Goal: Complete application form

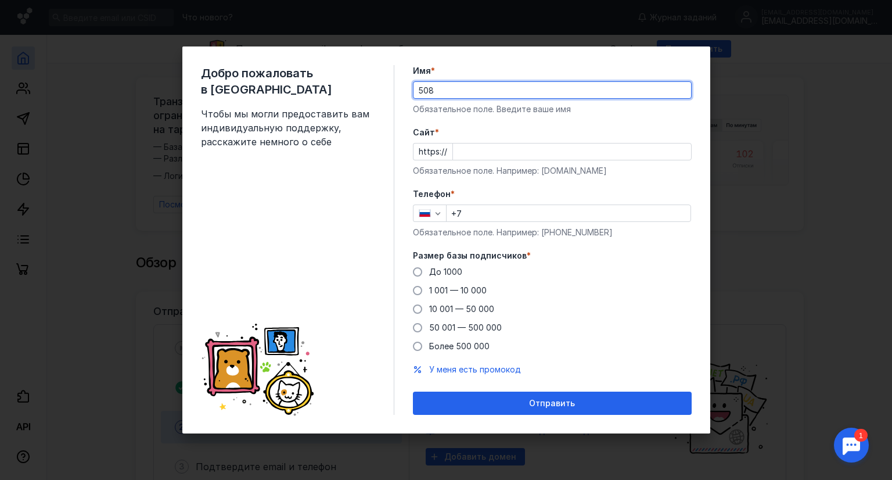
type input "508"
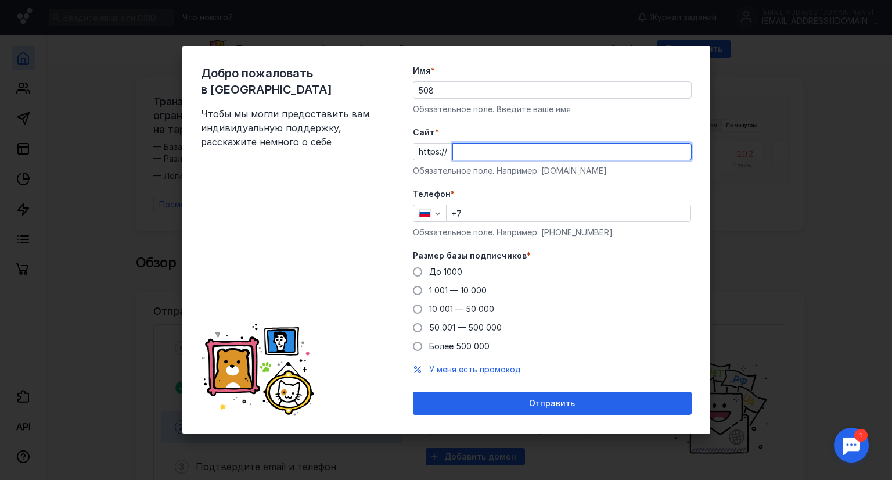
click at [481, 154] on input "Cайт *" at bounding box center [572, 151] width 238 height 16
type input "[DOMAIN_NAME]"
click at [483, 218] on input "+7" at bounding box center [569, 213] width 244 height 16
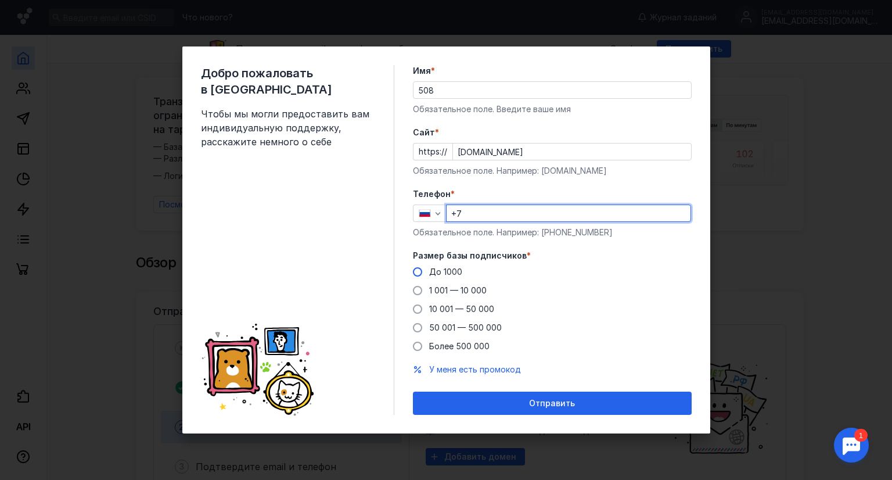
click at [421, 268] on label "До 1000" at bounding box center [437, 272] width 49 height 12
click at [0, 0] on input "До 1000" at bounding box center [0, 0] width 0 height 0
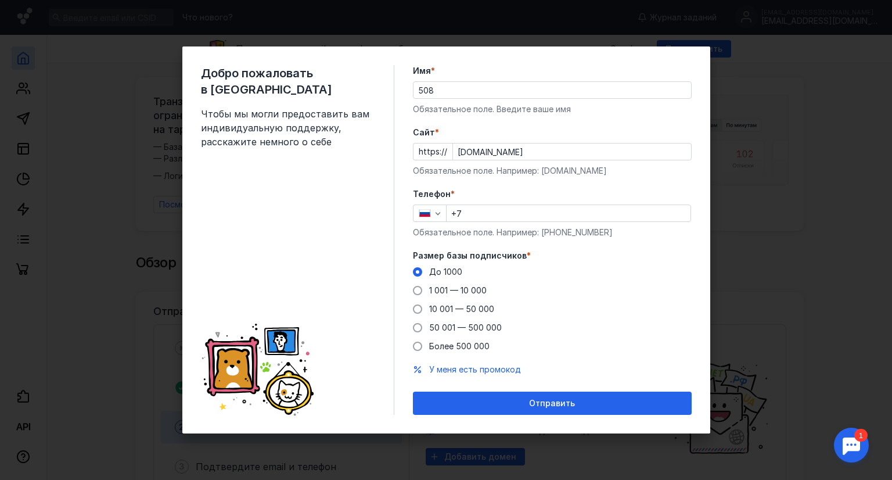
click at [447, 84] on input "508" at bounding box center [552, 90] width 278 height 16
type input "5"
type input "F"
type input "[PERSON_NAME]"
click at [476, 215] on input "+7" at bounding box center [569, 213] width 244 height 16
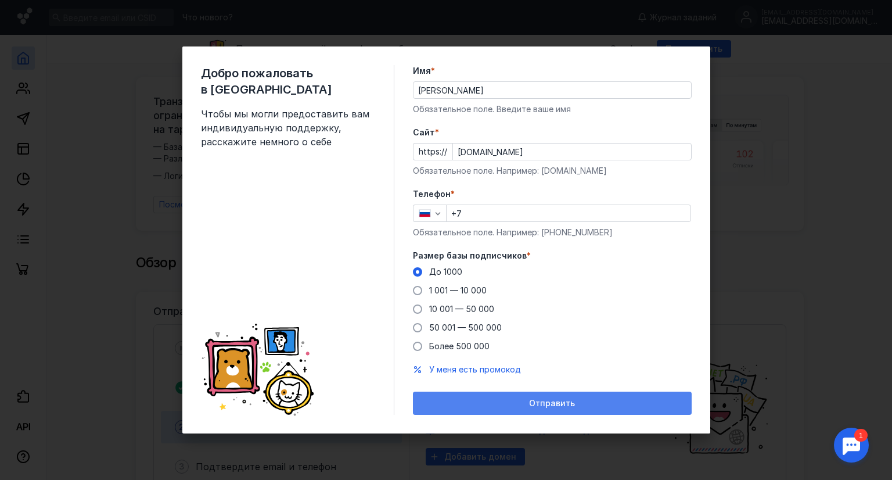
click at [521, 410] on div "Отправить" at bounding box center [552, 402] width 279 height 23
